Goal: Information Seeking & Learning: Learn about a topic

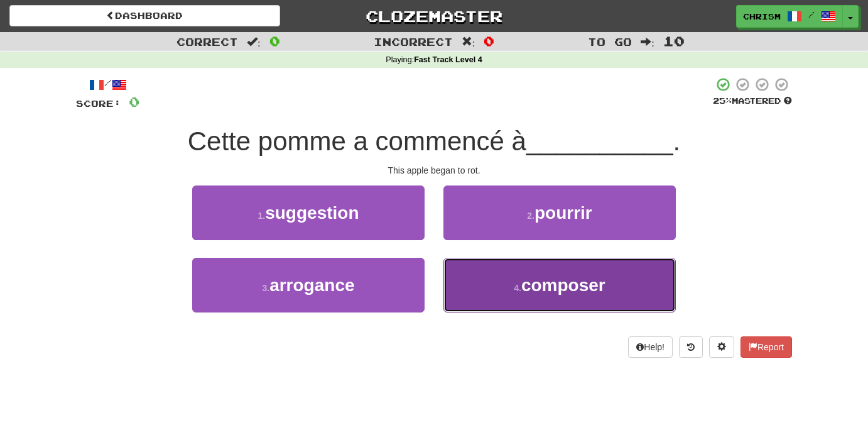
click at [506, 291] on button "4 . composer" at bounding box center [559, 285] width 232 height 55
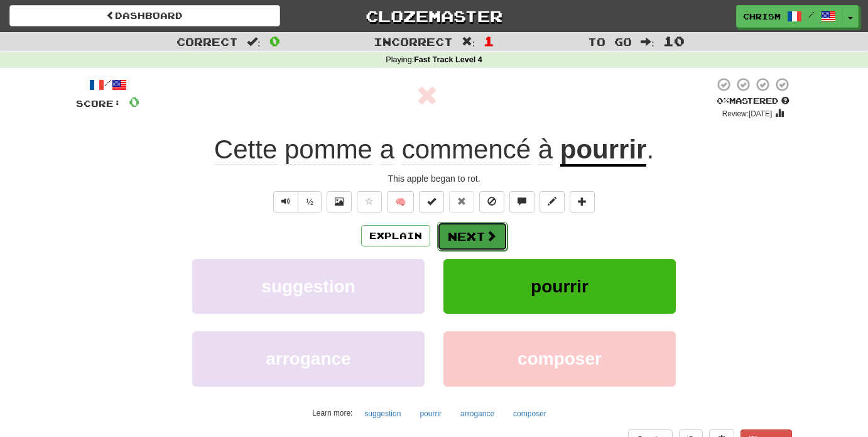
click at [481, 232] on button "Next" at bounding box center [472, 236] width 70 height 29
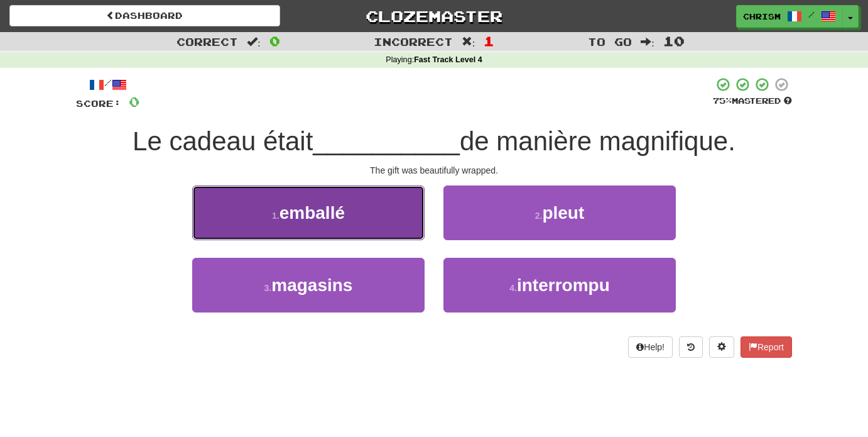
click at [383, 226] on button "1 . emballé" at bounding box center [308, 212] width 232 height 55
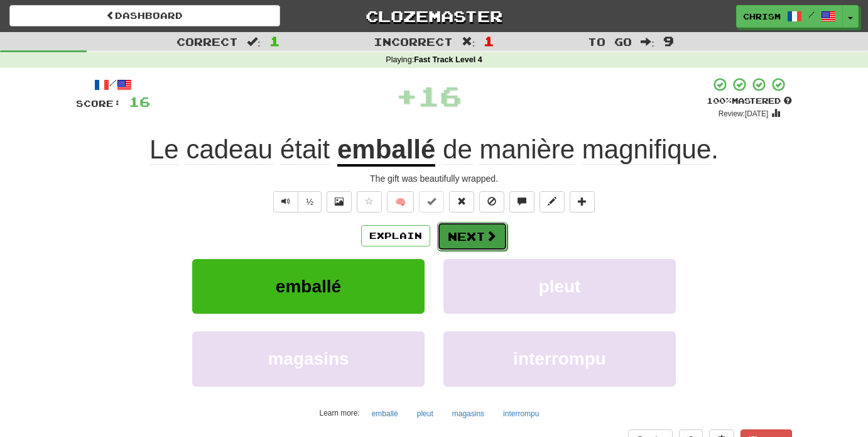
click at [473, 231] on button "Next" at bounding box center [472, 236] width 70 height 29
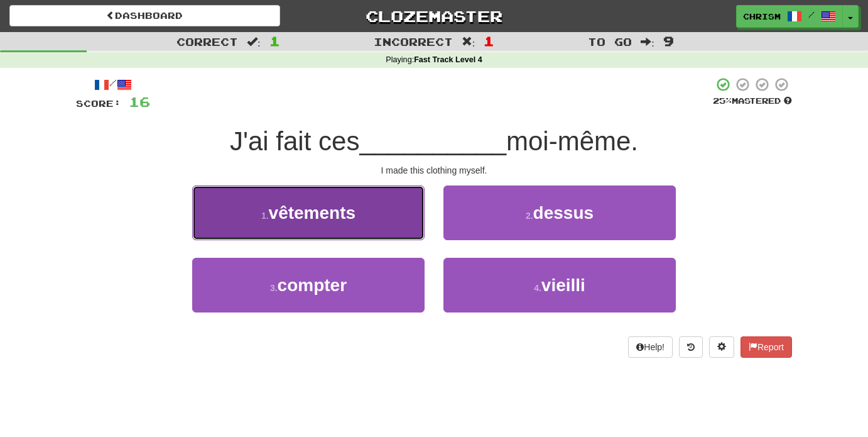
click at [392, 206] on button "1 . vêtements" at bounding box center [308, 212] width 232 height 55
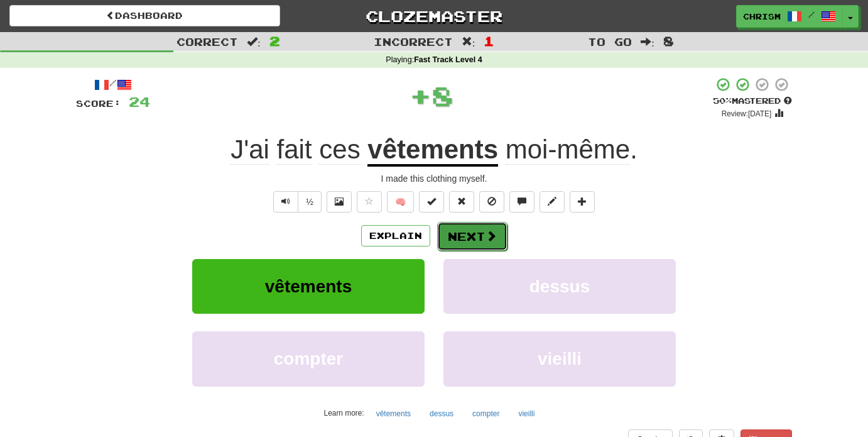
click at [461, 234] on button "Next" at bounding box center [472, 236] width 70 height 29
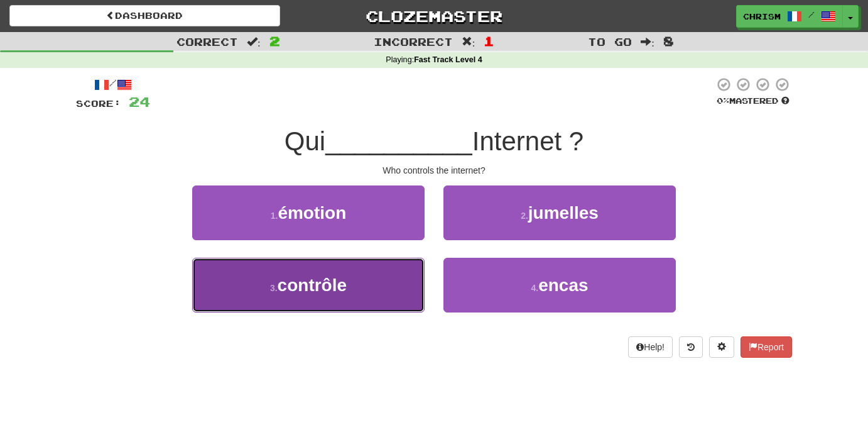
click at [409, 282] on button "3 . contrôle" at bounding box center [308, 285] width 232 height 55
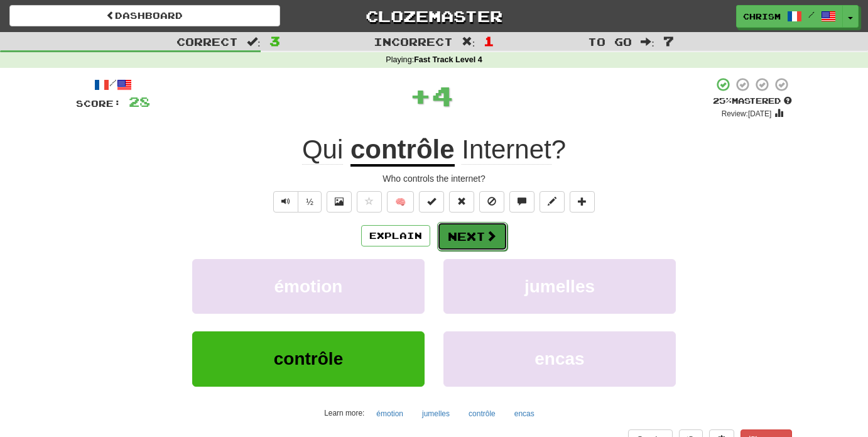
click at [481, 241] on button "Next" at bounding box center [472, 236] width 70 height 29
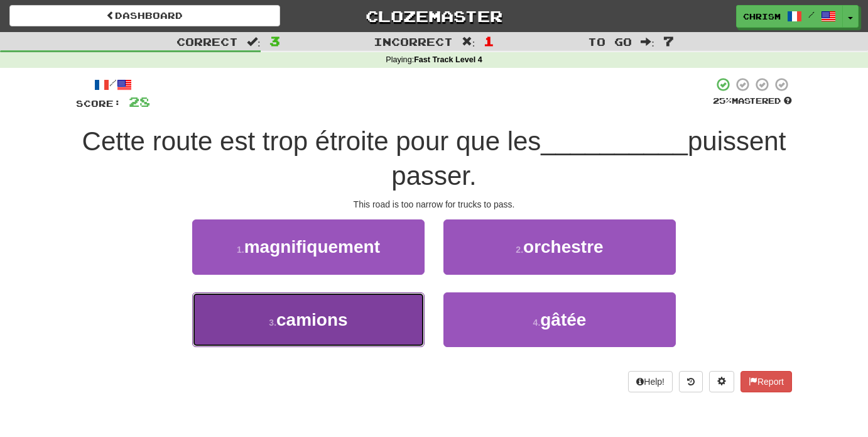
click at [394, 312] on button "3 . camions" at bounding box center [308, 319] width 232 height 55
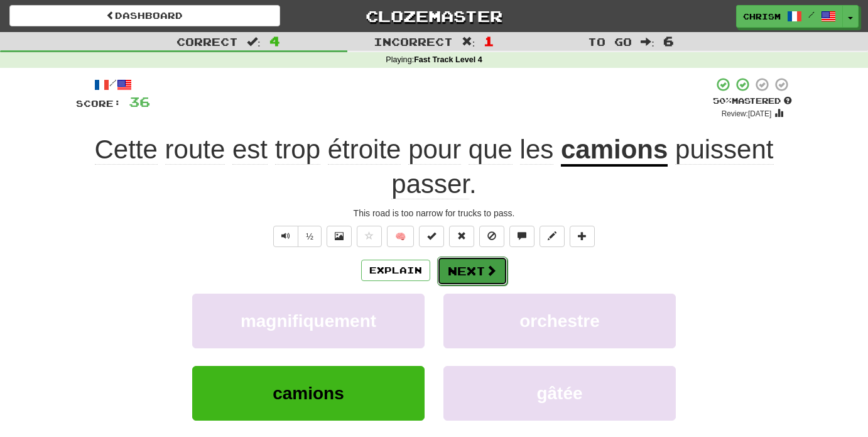
click at [486, 259] on button "Next" at bounding box center [472, 270] width 70 height 29
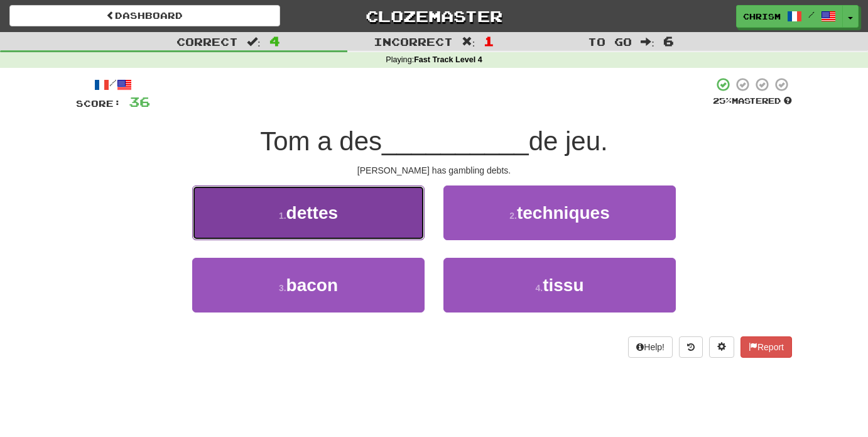
click at [403, 226] on button "1 . dettes" at bounding box center [308, 212] width 232 height 55
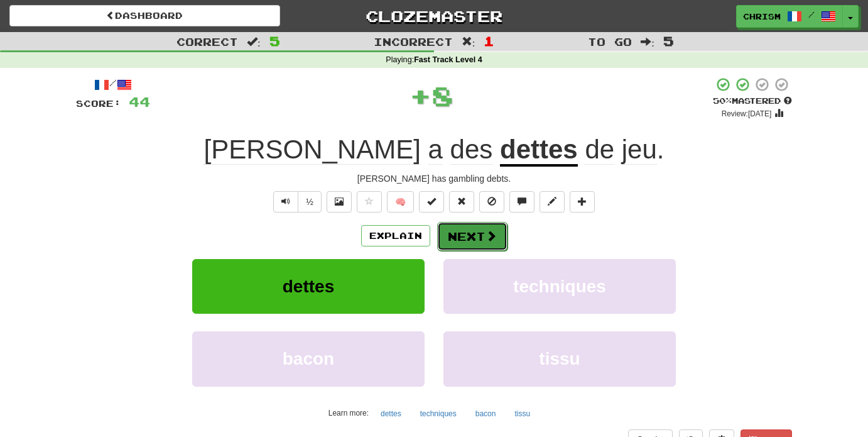
click at [462, 231] on button "Next" at bounding box center [472, 236] width 70 height 29
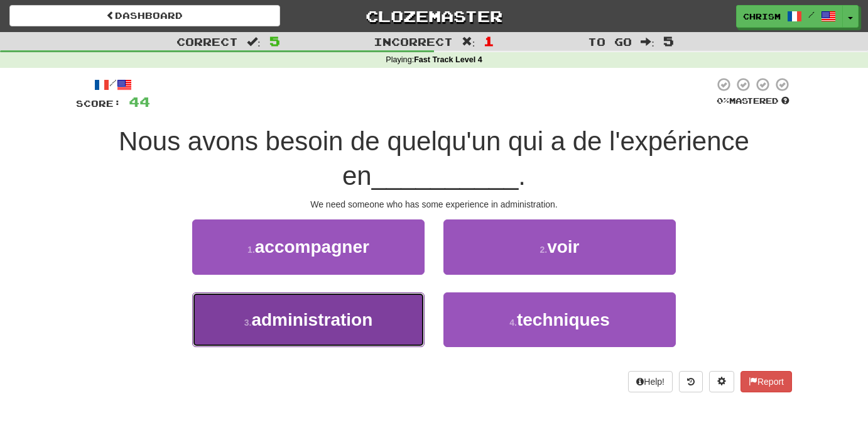
click at [405, 315] on button "3 . administration" at bounding box center [308, 319] width 232 height 55
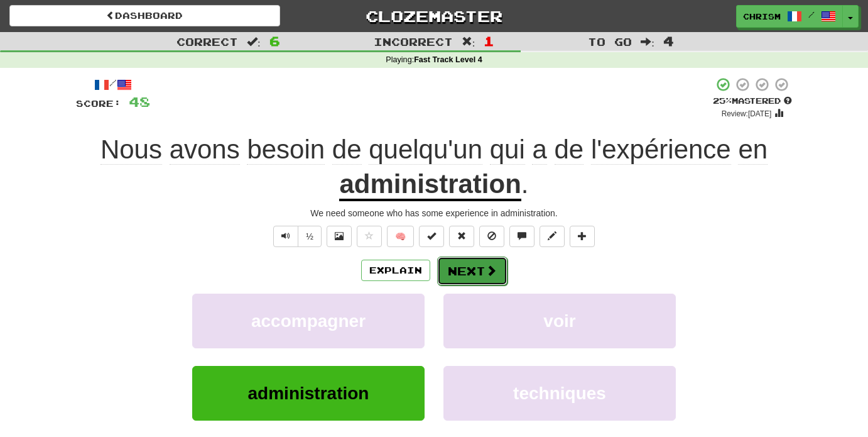
click at [483, 273] on button "Next" at bounding box center [472, 270] width 70 height 29
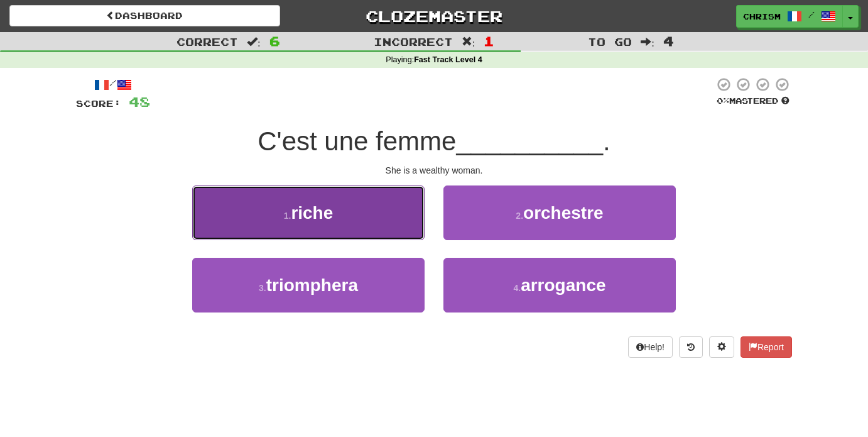
click at [403, 223] on button "1 . riche" at bounding box center [308, 212] width 232 height 55
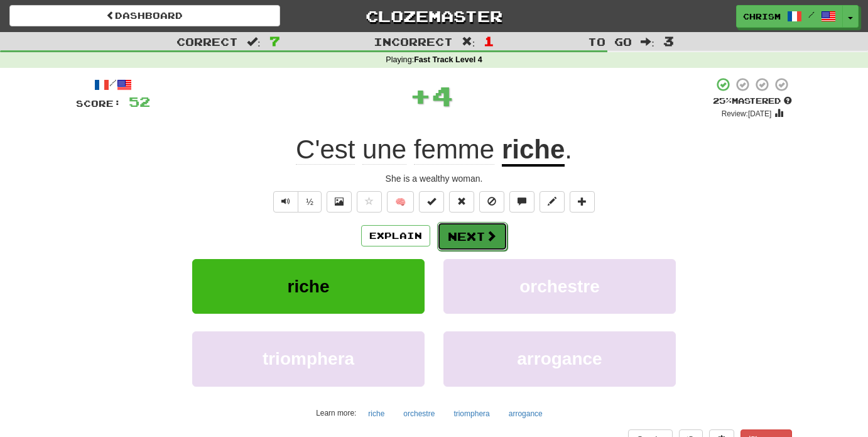
click at [470, 234] on button "Next" at bounding box center [472, 236] width 70 height 29
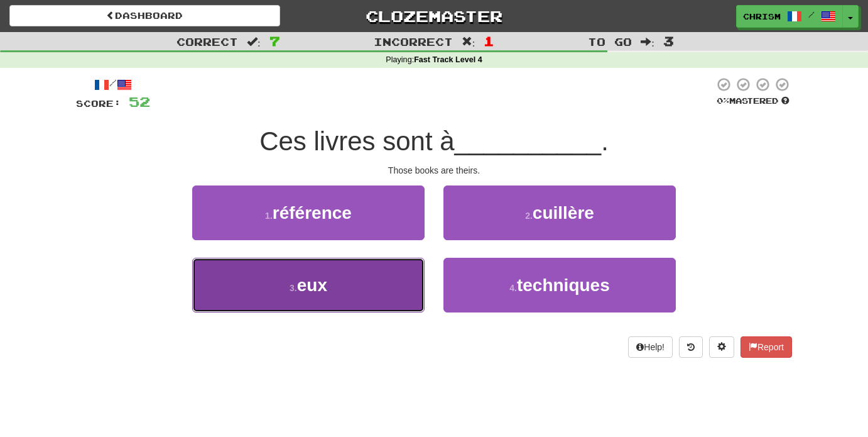
click at [385, 275] on button "3 . eux" at bounding box center [308, 285] width 232 height 55
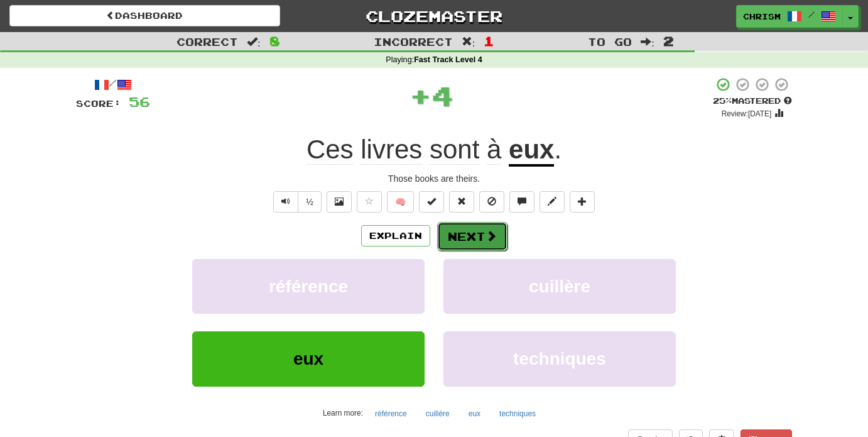
click at [474, 231] on button "Next" at bounding box center [472, 236] width 70 height 29
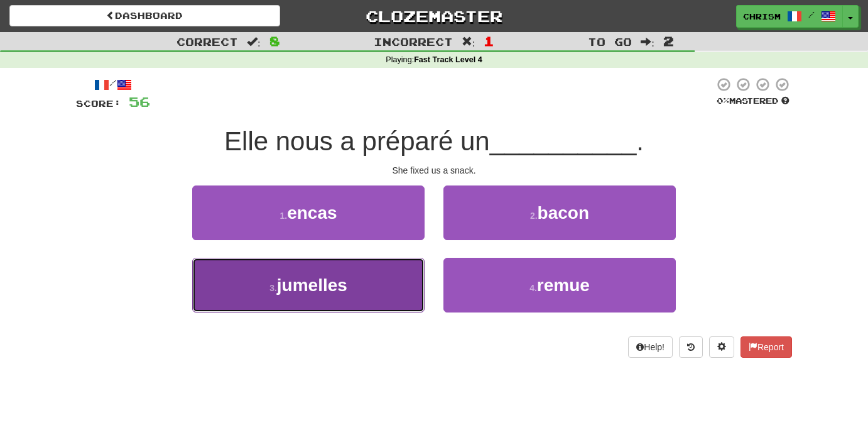
click at [378, 283] on button "3 . jumelles" at bounding box center [308, 285] width 232 height 55
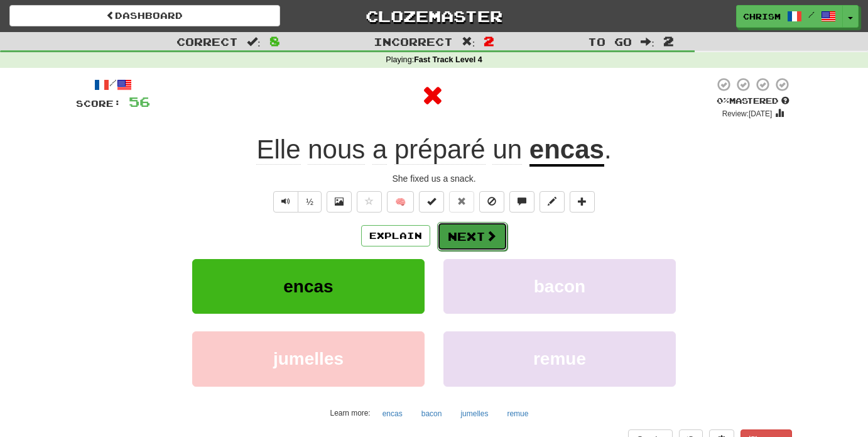
click at [472, 235] on button "Next" at bounding box center [472, 236] width 70 height 29
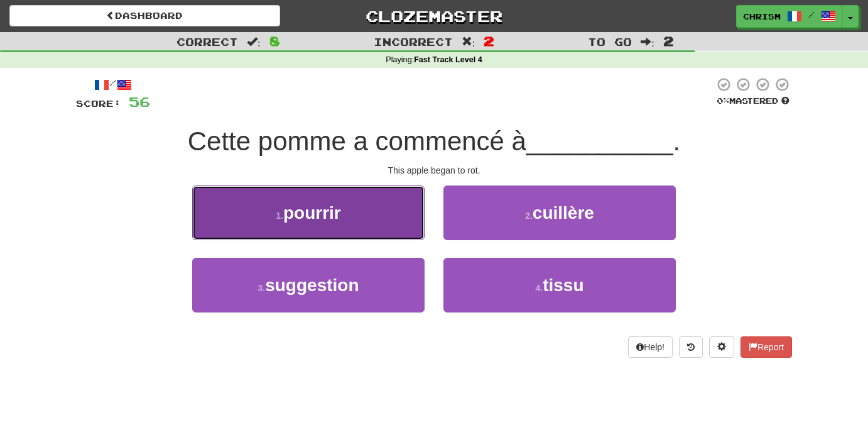
click at [392, 220] on button "1 . pourrir" at bounding box center [308, 212] width 232 height 55
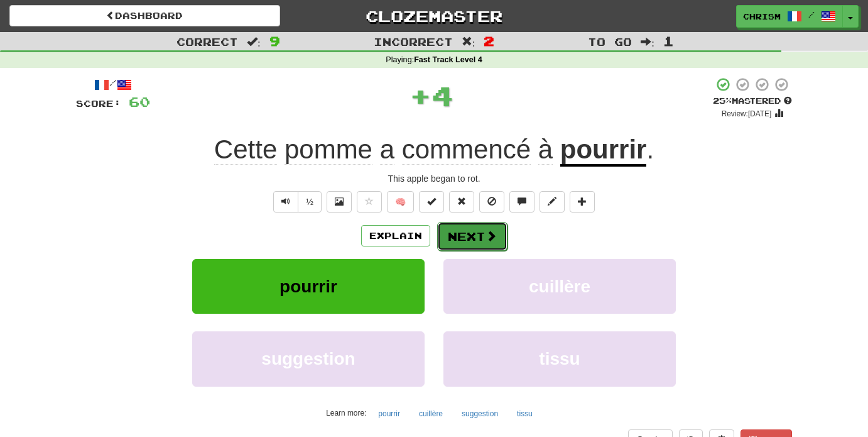
click at [471, 235] on button "Next" at bounding box center [472, 236] width 70 height 29
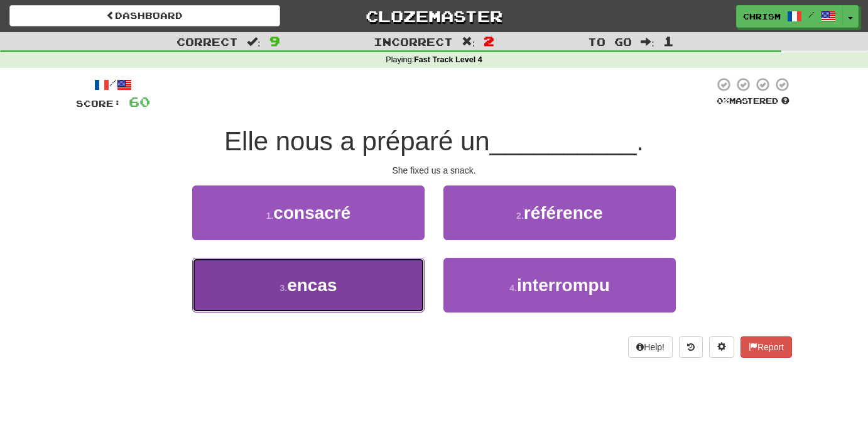
click at [391, 274] on button "3 . encas" at bounding box center [308, 285] width 232 height 55
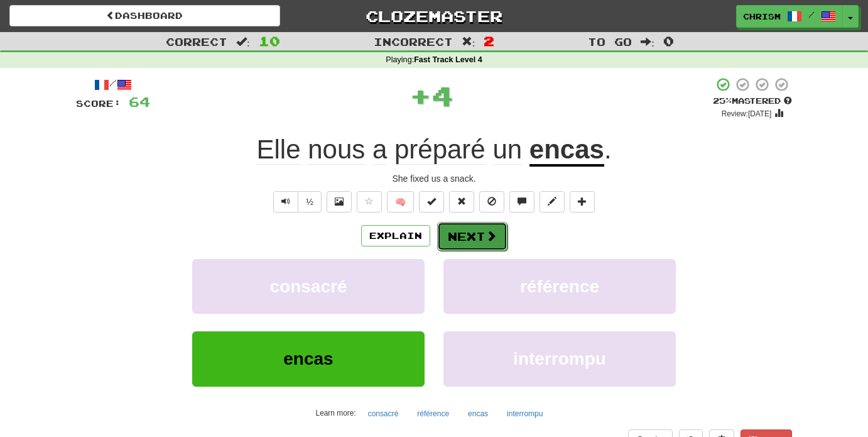
click at [466, 239] on button "Next" at bounding box center [472, 236] width 70 height 29
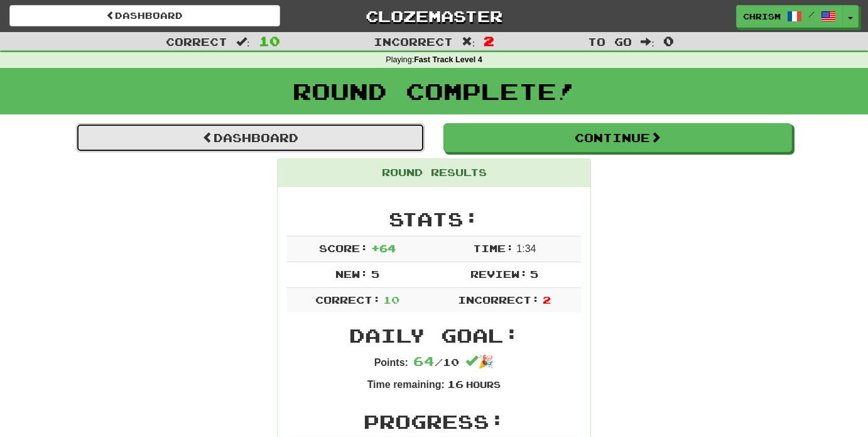
click at [373, 134] on link "Dashboard" at bounding box center [250, 137] width 349 height 29
